Goal: Navigation & Orientation: Find specific page/section

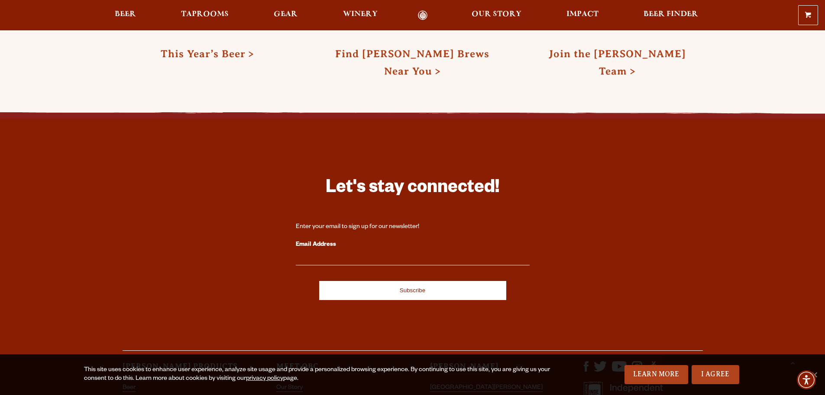
scroll to position [2544, 0]
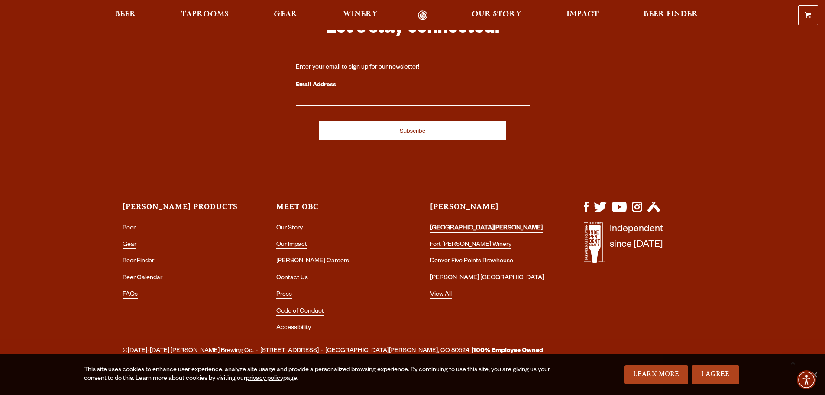
click at [482, 225] on link "[GEOGRAPHIC_DATA][PERSON_NAME]" at bounding box center [486, 229] width 113 height 8
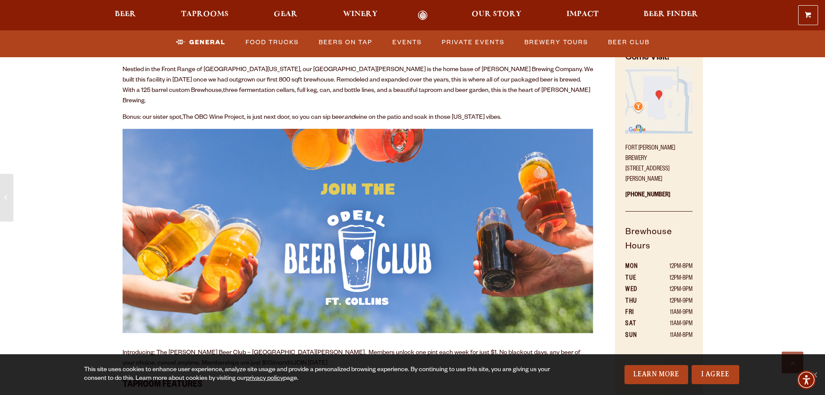
scroll to position [477, 0]
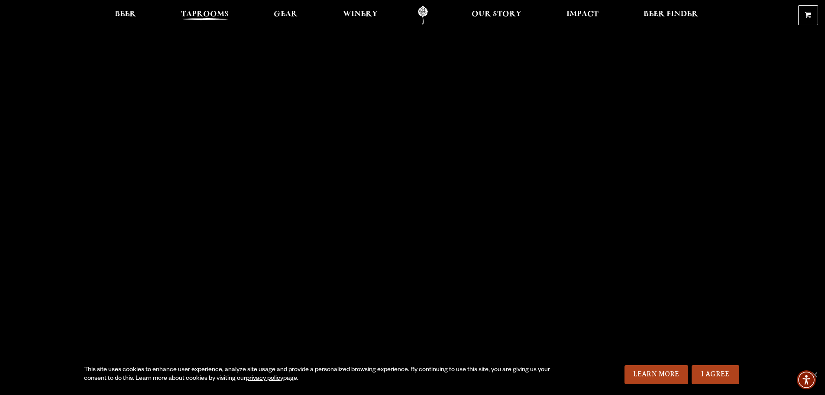
click at [216, 16] on span "Taprooms" at bounding box center [205, 14] width 48 height 7
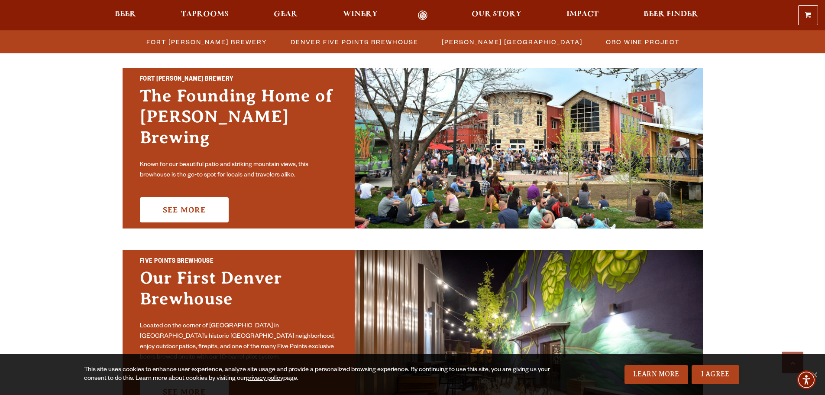
scroll to position [260, 0]
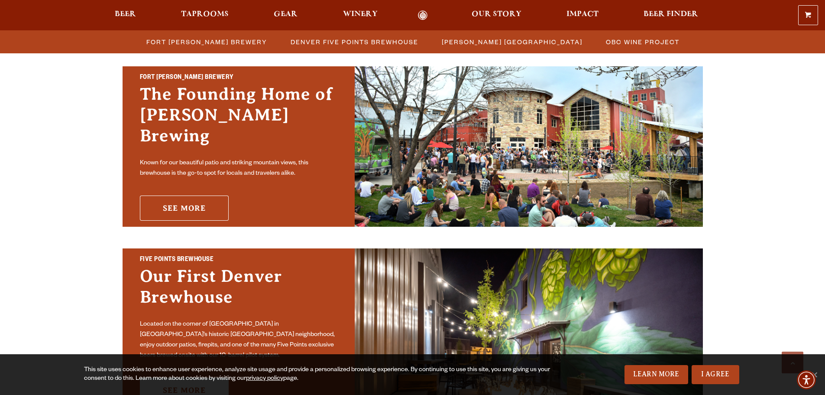
click at [177, 195] on link "See More" at bounding box center [184, 207] width 89 height 25
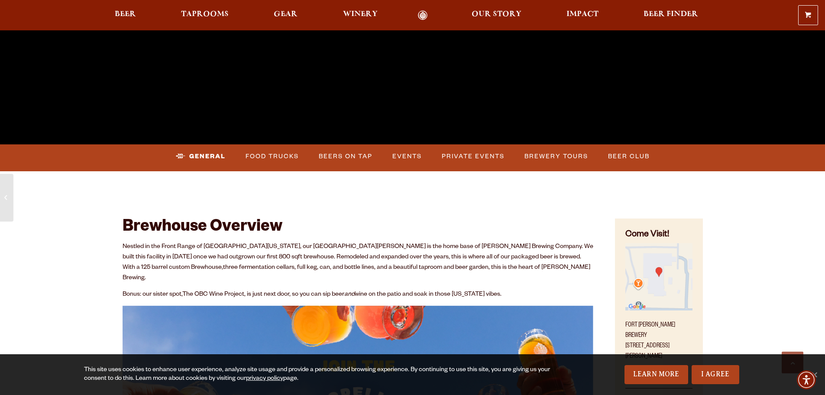
scroll to position [303, 0]
